Goal: Book appointment/travel/reservation

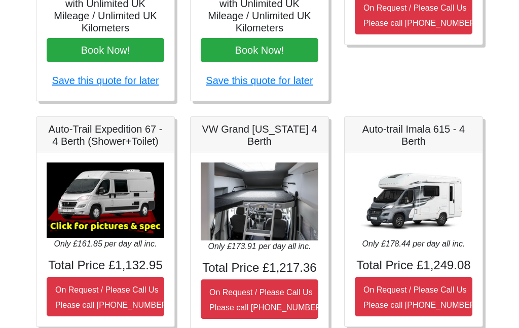
scroll to position [335, 0]
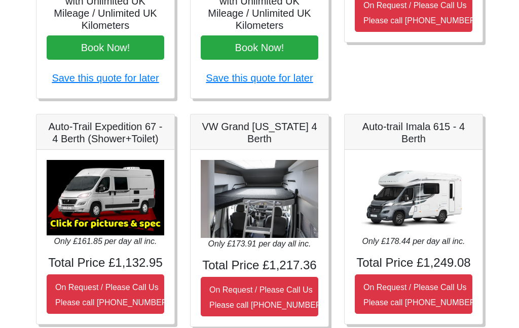
click at [250, 237] on img at bounding box center [260, 199] width 118 height 79
click at [247, 214] on img at bounding box center [260, 199] width 118 height 79
click at [247, 261] on h4 "Total Price £1,217.36" at bounding box center [260, 265] width 118 height 15
click at [248, 292] on small "On Request / Please Call Us Please call [PHONE_NUMBER]" at bounding box center [266, 298] width 114 height 24
click at [231, 215] on img at bounding box center [260, 199] width 118 height 79
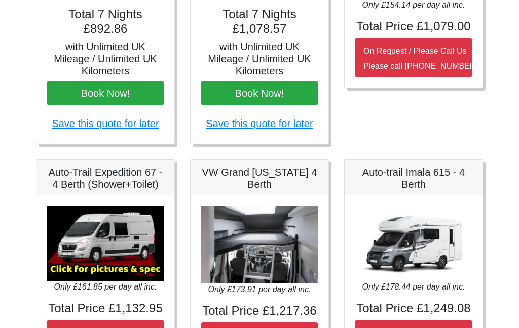
scroll to position [288, 0]
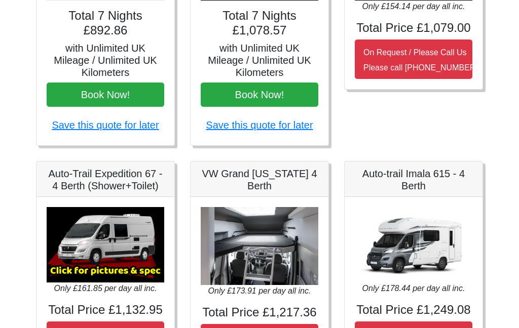
click at [233, 176] on h5 "VW Grand [US_STATE] 4 Berth" at bounding box center [260, 180] width 118 height 24
click at [243, 179] on h5 "VW Grand [US_STATE] 4 Berth" at bounding box center [260, 180] width 118 height 24
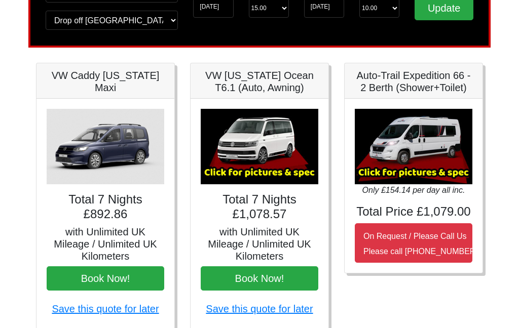
scroll to position [96, 0]
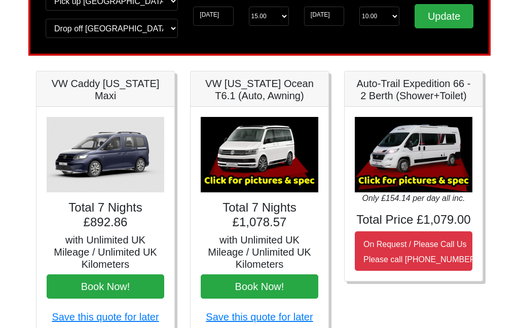
click at [233, 93] on h5 "VW [US_STATE] Ocean T6.1 (Auto, Awning)" at bounding box center [260, 90] width 118 height 24
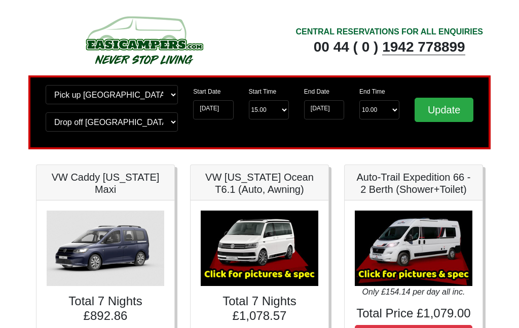
scroll to position [5, 0]
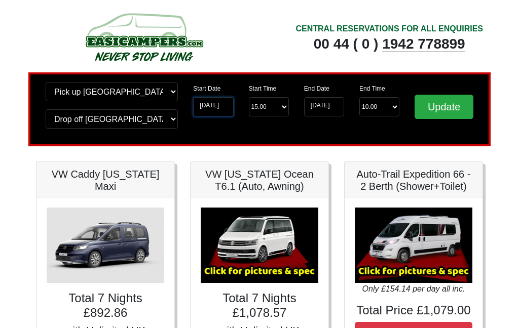
click at [215, 101] on input "[DATE]" at bounding box center [213, 107] width 40 height 19
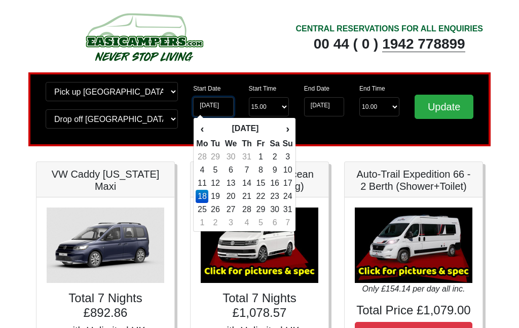
scroll to position [5, 0]
click at [287, 131] on th "›" at bounding box center [287, 128] width 11 height 17
click at [285, 130] on th "›" at bounding box center [287, 128] width 11 height 17
click at [287, 133] on th "›" at bounding box center [287, 128] width 11 height 17
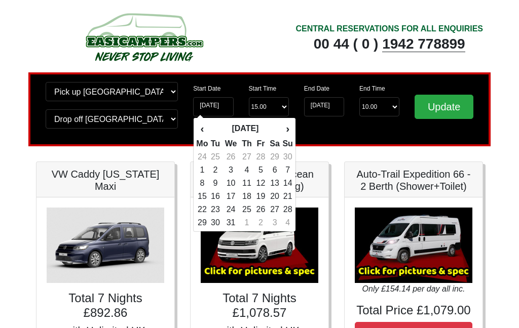
click at [287, 132] on th "›" at bounding box center [287, 128] width 11 height 17
click at [287, 133] on th "›" at bounding box center [287, 128] width 11 height 17
click at [286, 133] on th "›" at bounding box center [287, 128] width 11 height 17
click at [285, 132] on th "›" at bounding box center [287, 128] width 11 height 17
click at [285, 133] on th "›" at bounding box center [287, 128] width 11 height 17
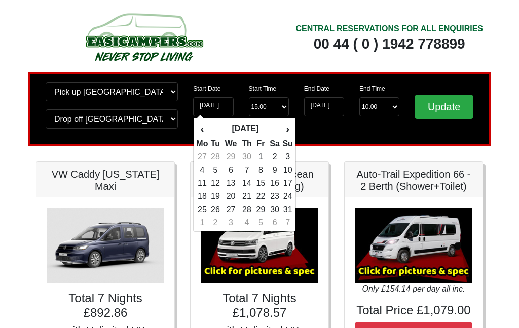
click at [284, 133] on th "›" at bounding box center [287, 128] width 11 height 17
click at [285, 133] on th "›" at bounding box center [287, 128] width 11 height 17
click at [259, 185] on td "17" at bounding box center [261, 183] width 14 height 13
type input "[DATE]"
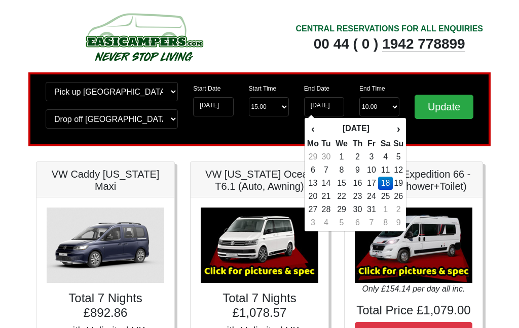
click at [399, 131] on th "›" at bounding box center [398, 128] width 11 height 17
click at [373, 169] on td "7" at bounding box center [372, 170] width 14 height 13
type input "[DATE]"
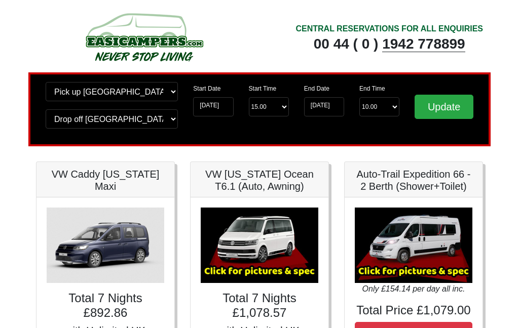
click at [437, 111] on input "Update" at bounding box center [443, 107] width 59 height 24
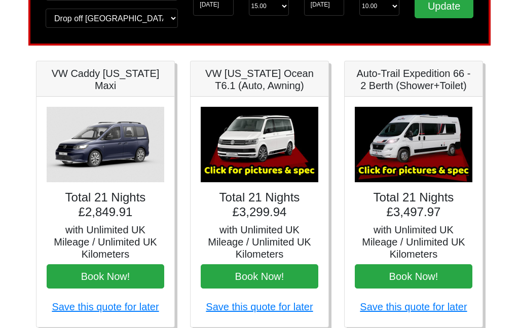
scroll to position [107, 0]
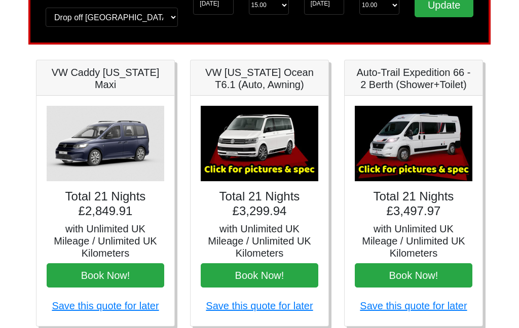
click at [436, 168] on img at bounding box center [414, 143] width 118 height 75
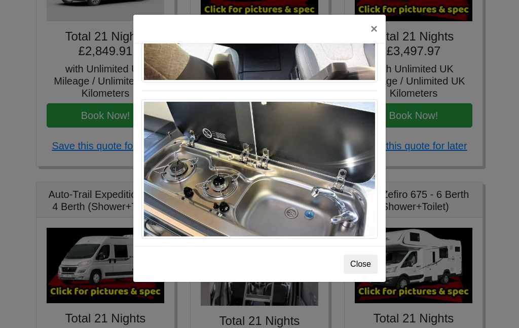
scroll to position [256, 0]
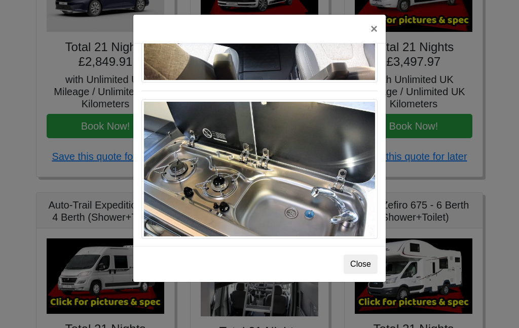
click at [366, 266] on button "Close" at bounding box center [360, 264] width 34 height 19
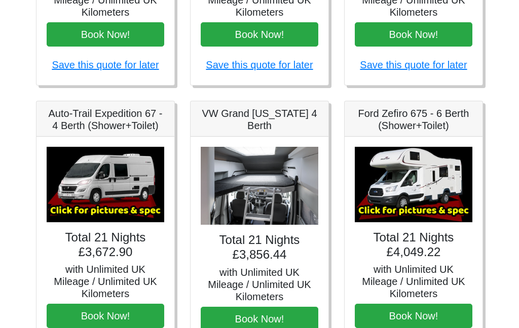
scroll to position [355, 0]
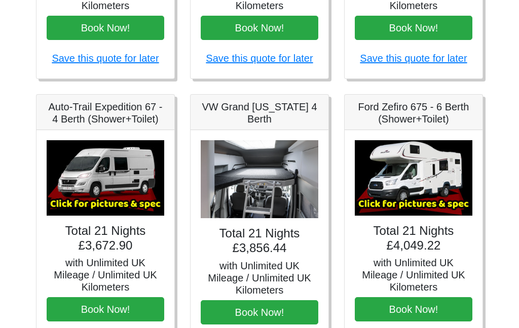
click at [279, 117] on h5 "VW Grand [US_STATE] 4 Berth" at bounding box center [260, 113] width 118 height 24
click at [271, 115] on h5 "VW Grand [US_STATE] 4 Berth" at bounding box center [260, 113] width 118 height 24
click at [267, 217] on img at bounding box center [260, 179] width 118 height 79
click at [271, 189] on img at bounding box center [260, 179] width 118 height 79
click at [268, 239] on h4 "Total 21 Nights £3,856.44" at bounding box center [260, 240] width 118 height 29
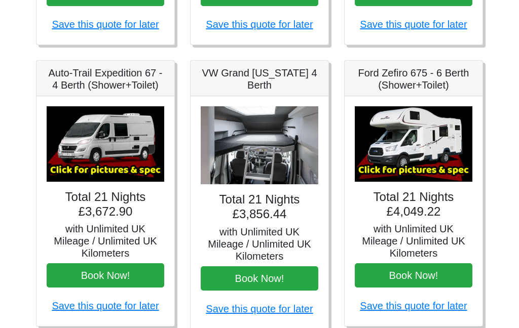
scroll to position [397, 0]
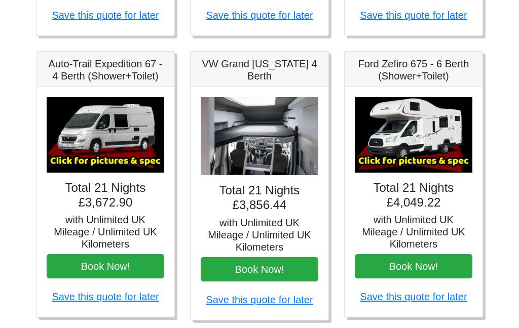
click at [255, 222] on h5 "with Unlimited UK Mileage / Unlimited UK Kilometers" at bounding box center [260, 235] width 118 height 36
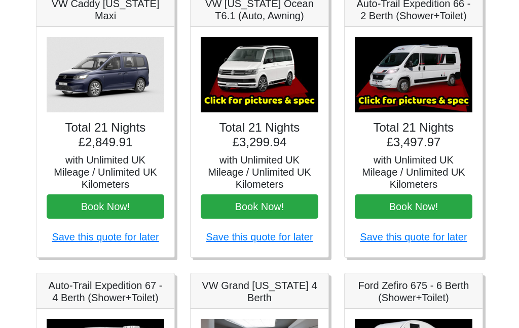
scroll to position [171, 0]
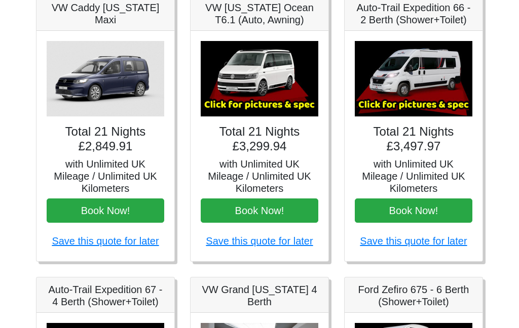
click at [246, 92] on img at bounding box center [260, 79] width 118 height 75
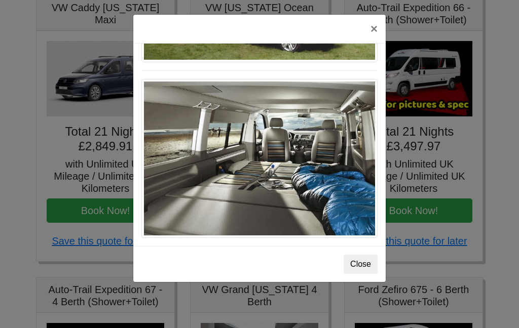
scroll to position [1130, 0]
click at [373, 36] on button "×" at bounding box center [373, 29] width 23 height 28
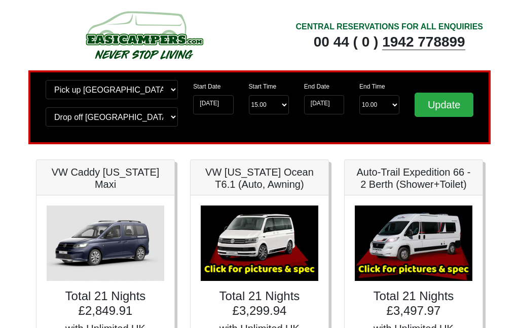
scroll to position [0, 0]
